Goal: Find contact information: Find contact information

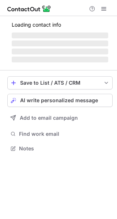
scroll to position [153, 117]
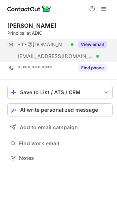
click at [95, 43] on button "View email" at bounding box center [92, 44] width 29 height 7
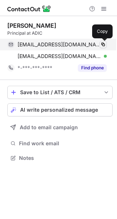
click at [103, 45] on span at bounding box center [103, 45] width 6 height 6
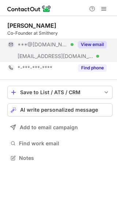
scroll to position [153, 117]
click at [97, 44] on button "View email" at bounding box center [92, 44] width 29 height 7
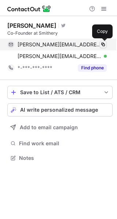
click at [104, 41] on button at bounding box center [102, 44] width 7 height 7
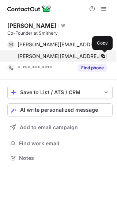
click at [106, 56] on span at bounding box center [103, 56] width 6 height 6
